Goal: Navigation & Orientation: Find specific page/section

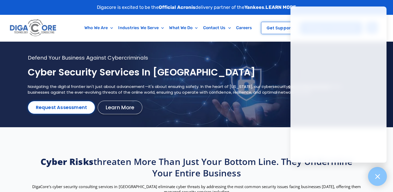
click at [378, 177] on icon at bounding box center [378, 176] width 5 height 5
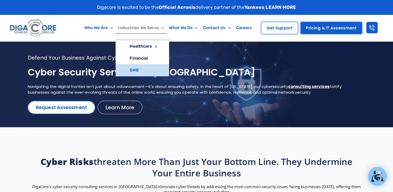
click at [134, 69] on link "SMB" at bounding box center [143, 70] width 54 height 12
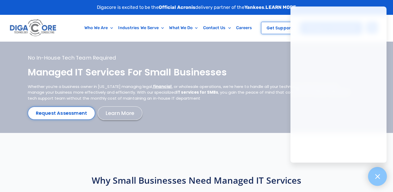
click at [379, 175] on icon at bounding box center [378, 176] width 5 height 5
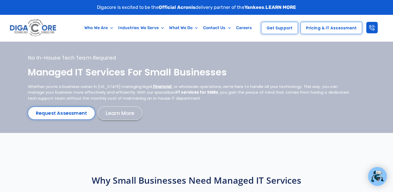
click at [330, 30] on span "Pricing & IT Assessment" at bounding box center [331, 28] width 51 height 4
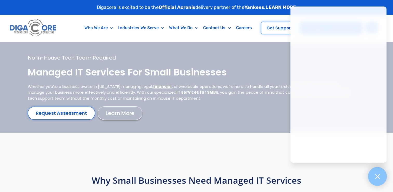
click at [377, 179] on icon at bounding box center [378, 176] width 7 height 7
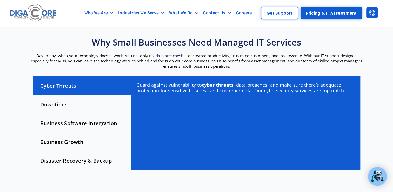
scroll to position [138, 0]
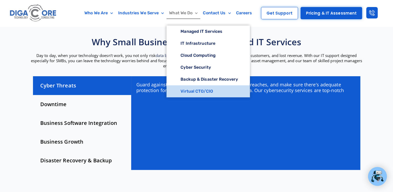
click at [192, 92] on link "Virtual CTO/CIO" at bounding box center [208, 91] width 83 height 12
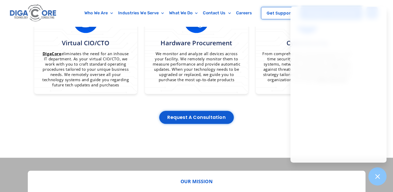
scroll to position [496, 0]
click at [381, 175] on icon at bounding box center [378, 176] width 7 height 7
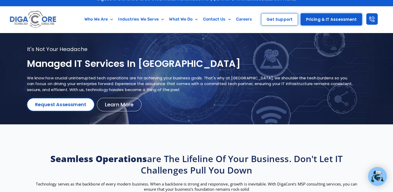
scroll to position [0, 0]
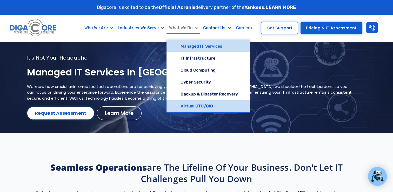
click at [197, 106] on link "Virtual CTO/CIO" at bounding box center [208, 106] width 83 height 12
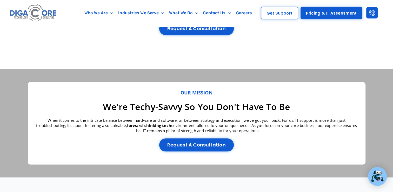
scroll to position [585, 0]
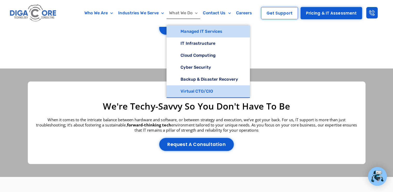
click at [187, 13] on link "What We Do" at bounding box center [184, 13] width 34 height 12
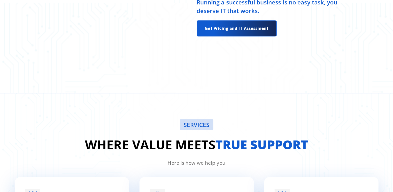
scroll to position [643, 0]
